Goal: Unclear: Unclear

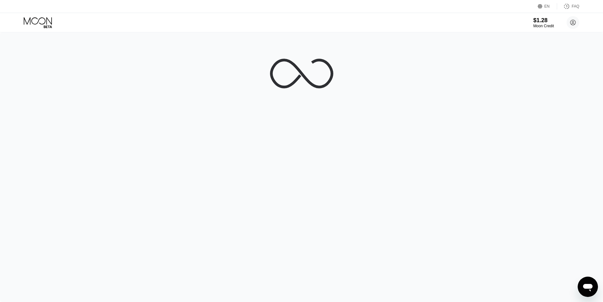
drag, startPoint x: 438, startPoint y: 242, endPoint x: 435, endPoint y: 246, distance: 5.2
click at [436, 245] on div at bounding box center [301, 167] width 603 height 270
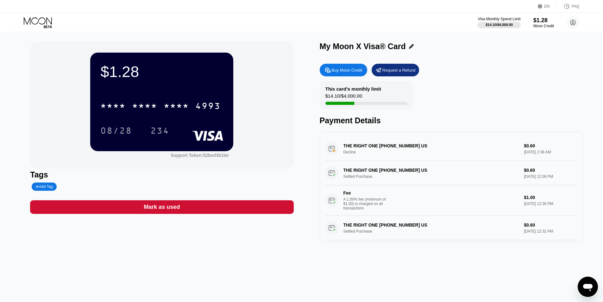
click at [128, 59] on div "$1.28 * * * * * * * * * * * * 4993 08/28 234" at bounding box center [161, 102] width 143 height 98
click at [124, 71] on div "$1.28" at bounding box center [161, 72] width 123 height 18
click at [121, 70] on div "$1.28" at bounding box center [161, 72] width 123 height 18
click at [120, 71] on div "$1.28" at bounding box center [161, 72] width 123 height 18
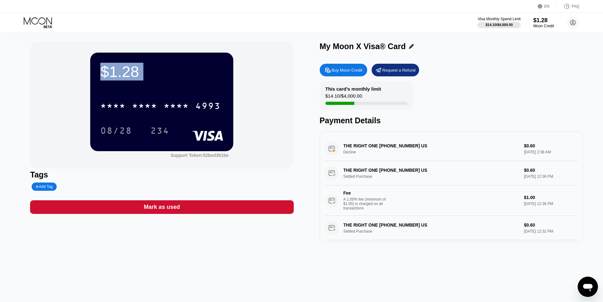
click at [120, 72] on div "$1.28" at bounding box center [161, 72] width 123 height 18
click at [119, 72] on div "$1.28" at bounding box center [161, 72] width 123 height 18
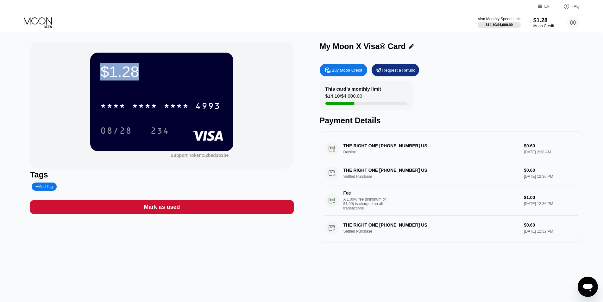
click at [118, 73] on div "$1.28" at bounding box center [161, 72] width 123 height 18
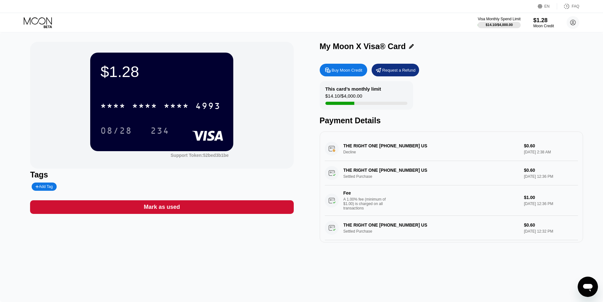
click at [118, 73] on div "$1.28" at bounding box center [161, 72] width 123 height 18
click at [118, 72] on div "$1.28" at bounding box center [161, 72] width 123 height 18
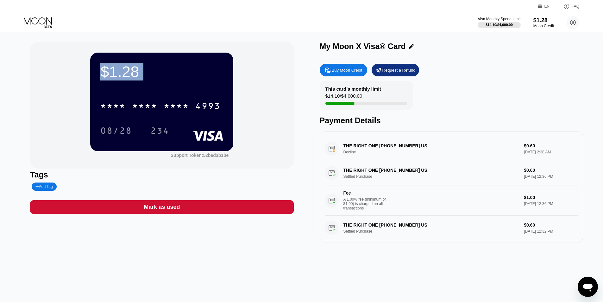
drag, startPoint x: 118, startPoint y: 72, endPoint x: 117, endPoint y: 75, distance: 3.9
click at [117, 75] on div "$1.28" at bounding box center [161, 72] width 123 height 18
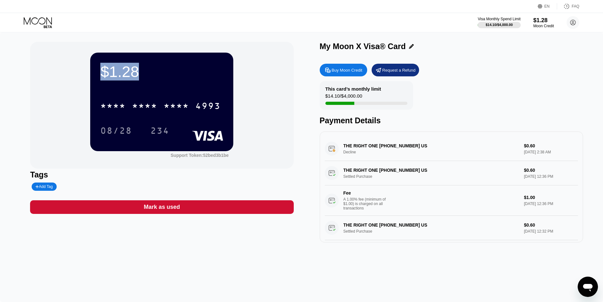
click at [117, 75] on div "$1.28" at bounding box center [161, 72] width 123 height 18
